Goal: Book appointment/travel/reservation

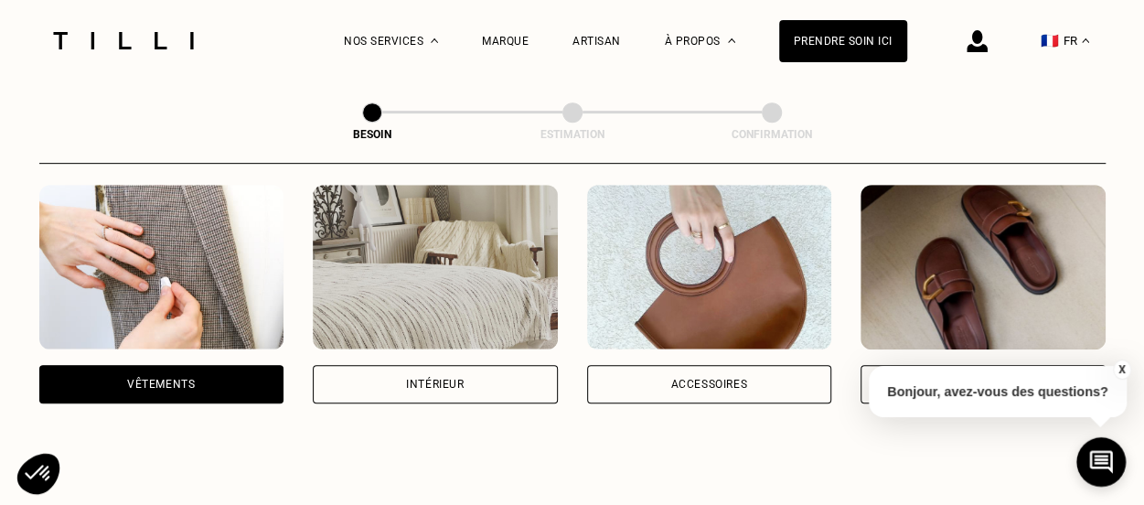
scroll to position [362, 0]
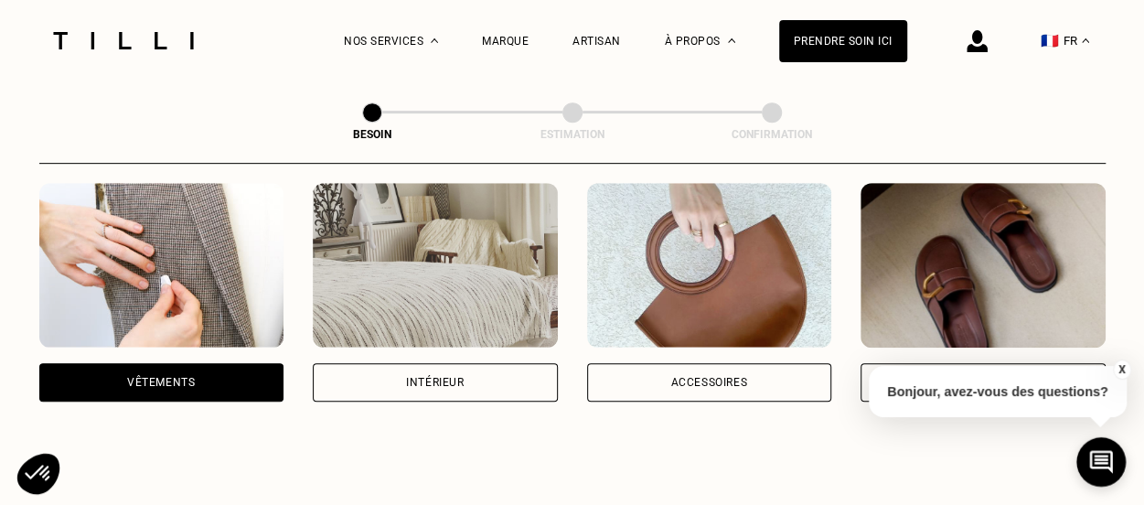
click at [171, 377] on div "Vêtements" at bounding box center [161, 382] width 68 height 11
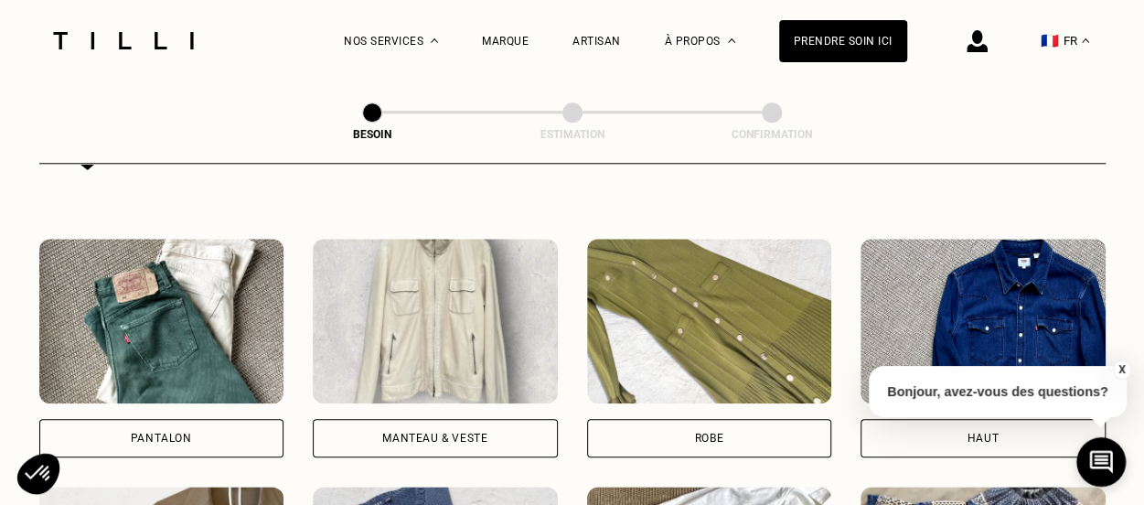
scroll to position [805, 0]
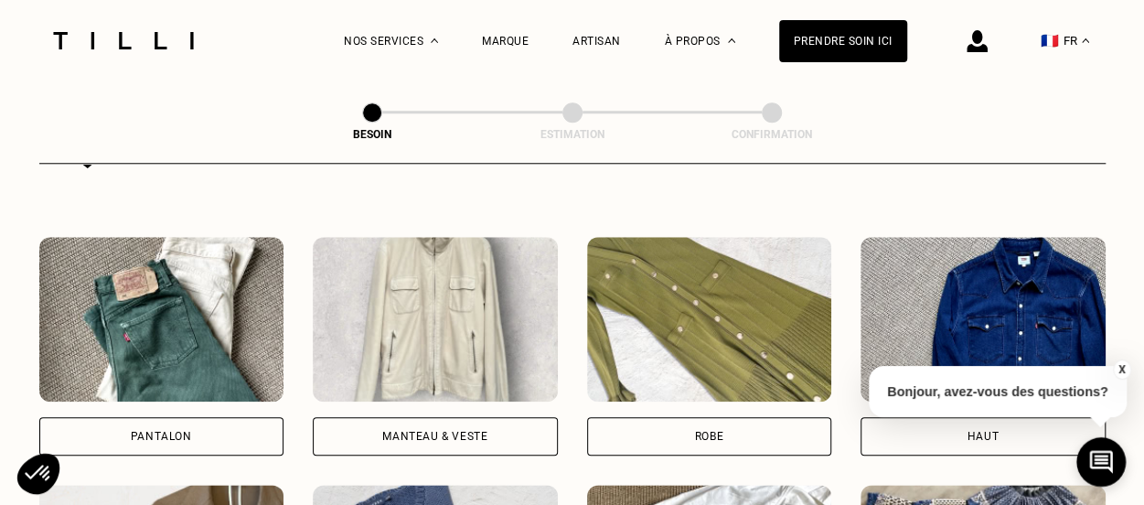
click at [175, 431] on div "Pantalon" at bounding box center [161, 436] width 61 height 11
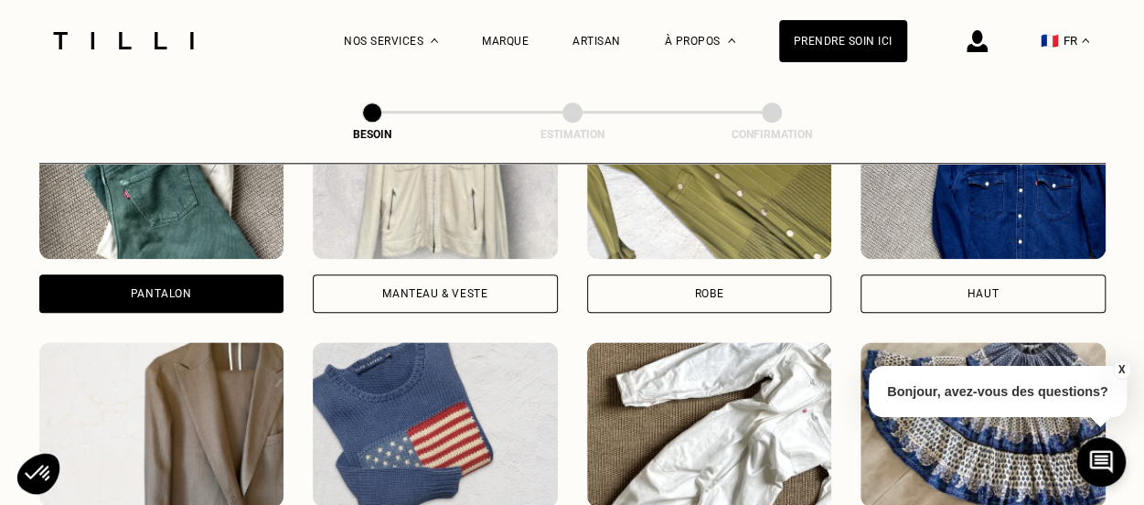
scroll to position [891, 0]
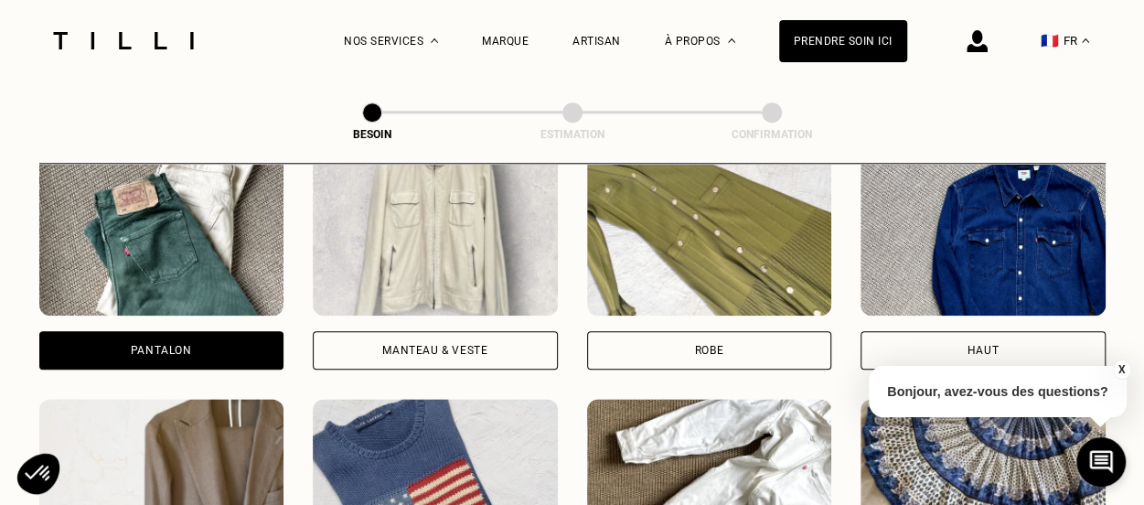
click at [430, 331] on div "Manteau & Veste" at bounding box center [435, 350] width 245 height 38
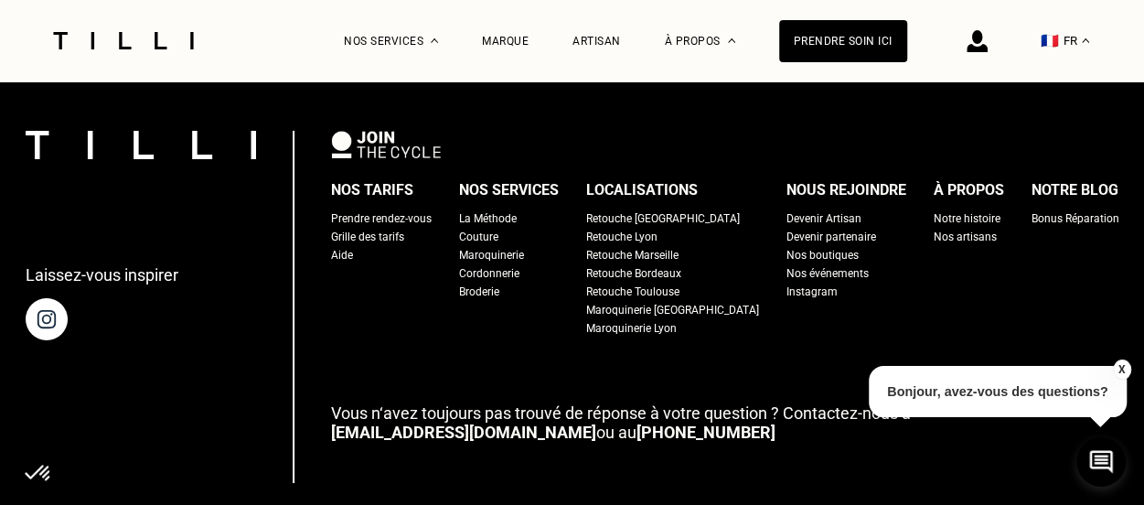
scroll to position [3082, 0]
click at [620, 229] on div "Retouche Lyon" at bounding box center [621, 238] width 71 height 18
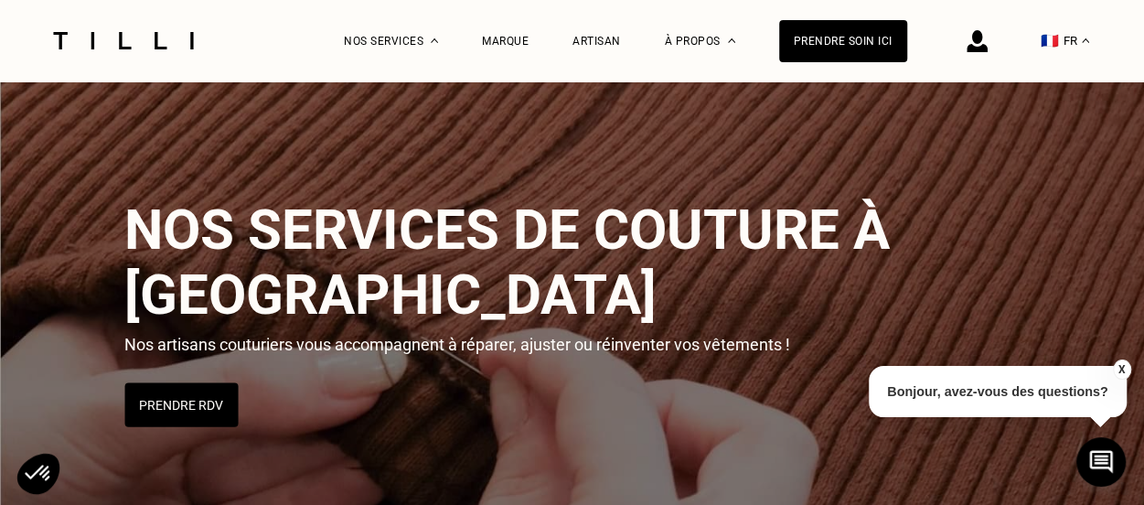
scroll to position [7, 0]
click at [1067, 43] on button "🇫🇷 FR" at bounding box center [1065, 40] width 67 height 81
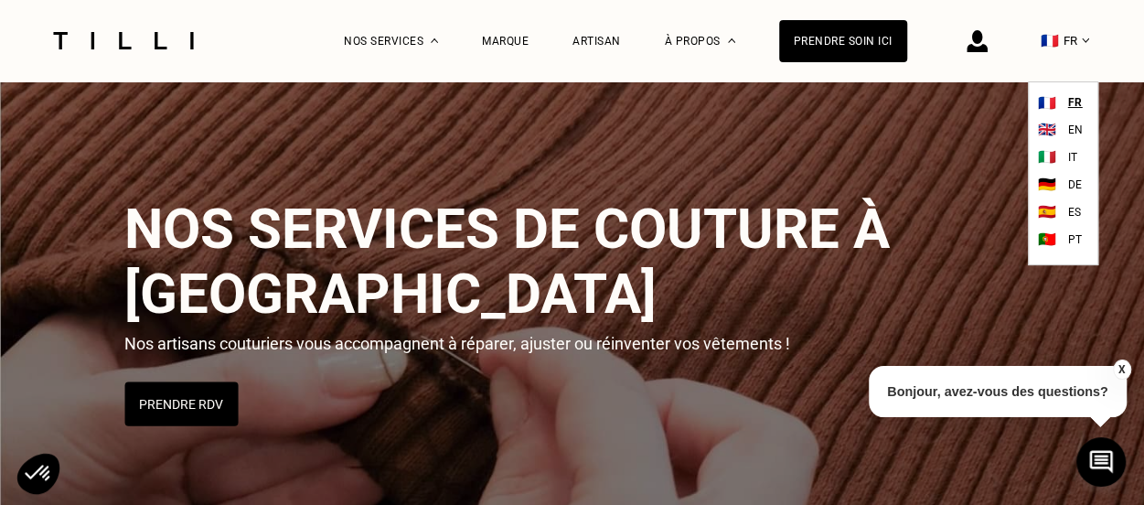
click at [1067, 43] on button "🇫🇷 FR" at bounding box center [1065, 40] width 67 height 81
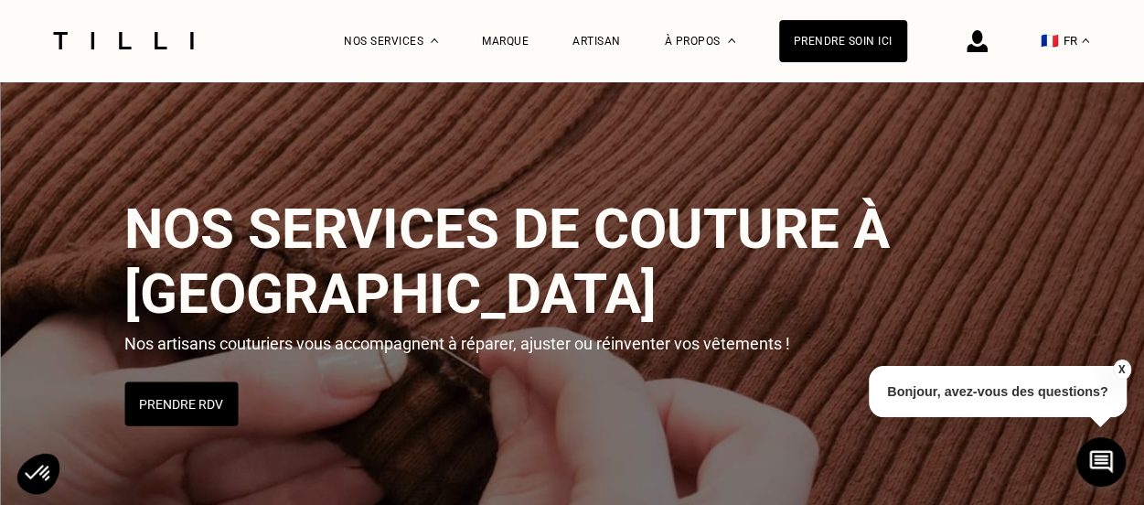
click at [988, 38] on img at bounding box center [977, 41] width 21 height 22
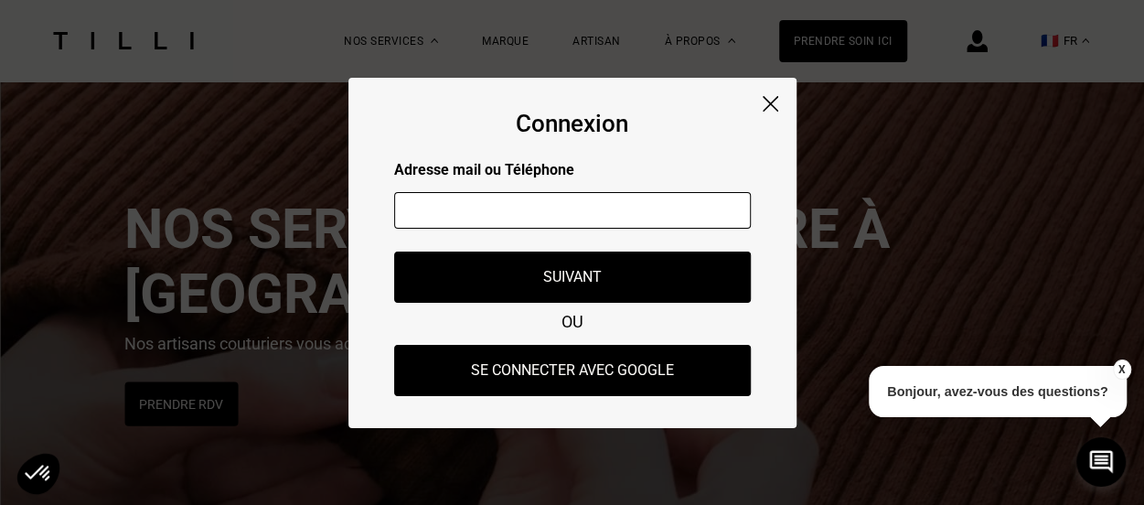
click at [596, 224] on input "text" at bounding box center [572, 210] width 357 height 37
type input "[EMAIL_ADDRESS][DOMAIN_NAME]"
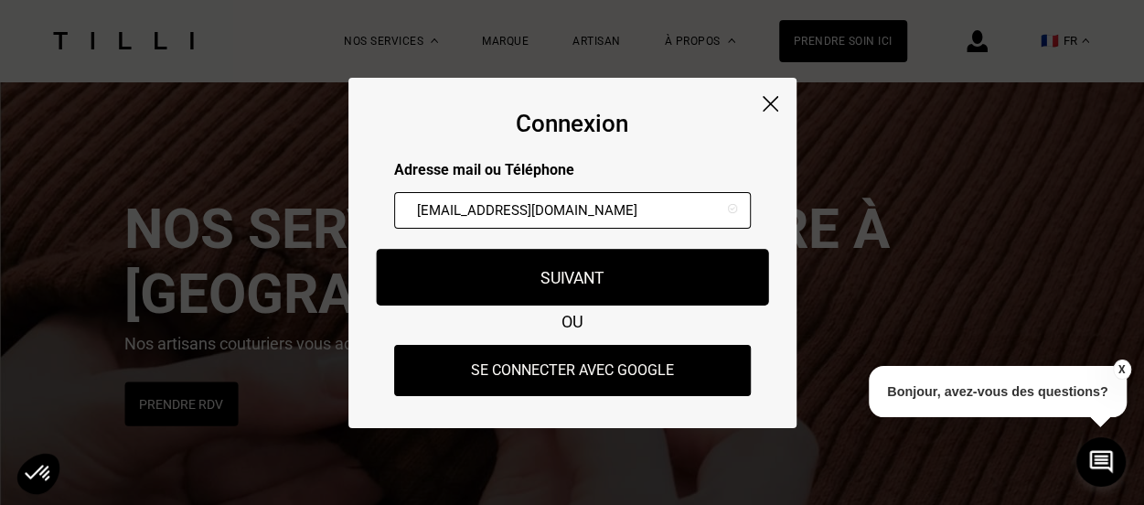
click at [571, 292] on button "Suivant" at bounding box center [572, 277] width 392 height 57
